Goal: Navigation & Orientation: Find specific page/section

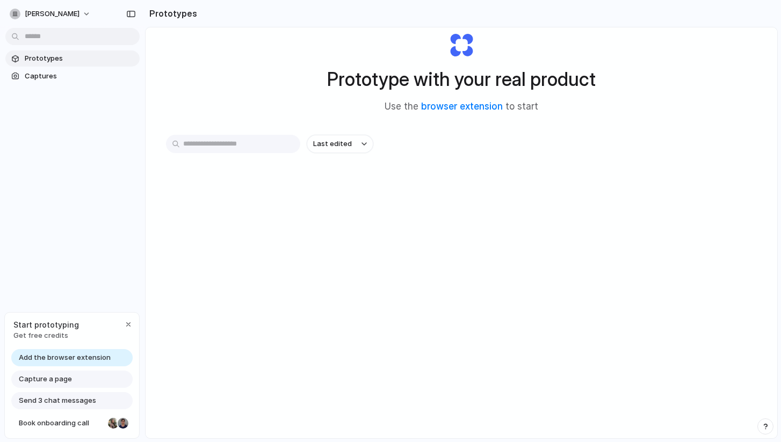
scroll to position [49, 0]
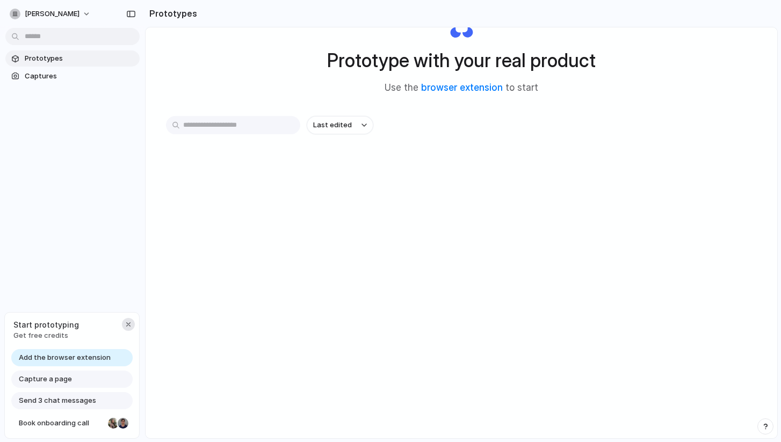
click at [129, 325] on div "button" at bounding box center [128, 324] width 9 height 9
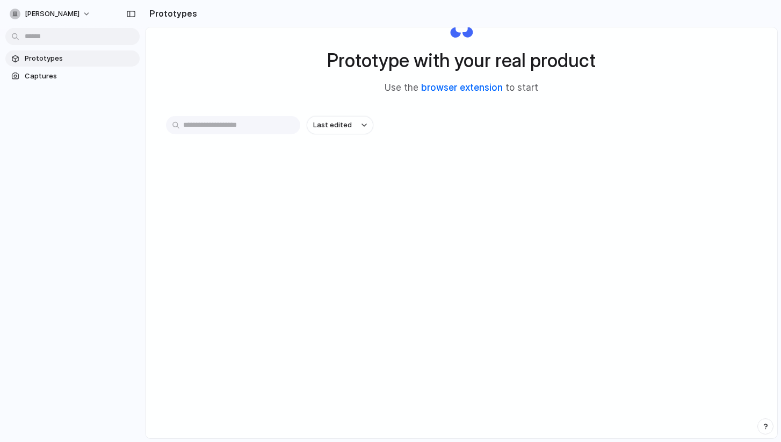
click at [495, 90] on link "browser extension" at bounding box center [462, 87] width 82 height 11
click at [355, 121] on button "Last edited" at bounding box center [340, 125] width 67 height 18
click at [416, 128] on div "Last edited Last created Alphabetical" at bounding box center [390, 221] width 781 height 442
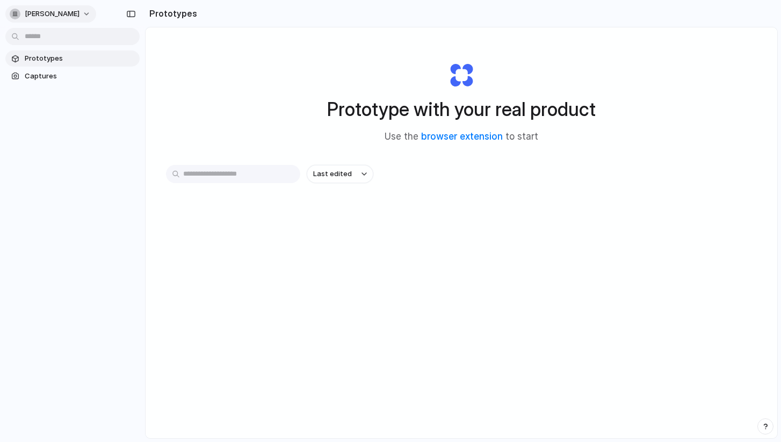
click at [45, 15] on button "[PERSON_NAME]" at bounding box center [50, 13] width 91 height 17
click at [282, 140] on div "Settings Invite members Change theme Sign out" at bounding box center [390, 221] width 781 height 442
click at [356, 171] on button "Last edited" at bounding box center [340, 174] width 67 height 18
click at [305, 133] on div "Last edited Last created Alphabetical" at bounding box center [390, 221] width 781 height 442
